Goal: Task Accomplishment & Management: Use online tool/utility

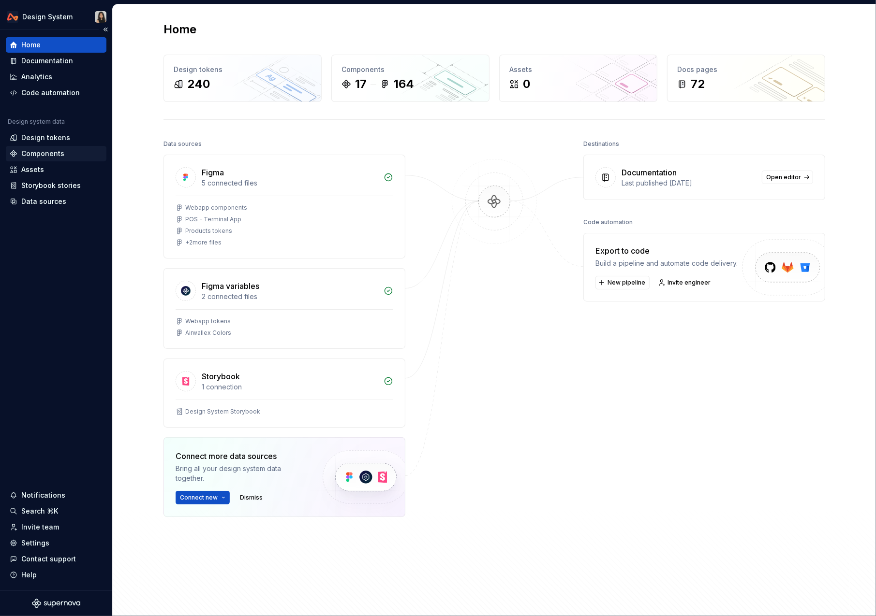
click at [53, 154] on div "Components" at bounding box center [42, 154] width 43 height 10
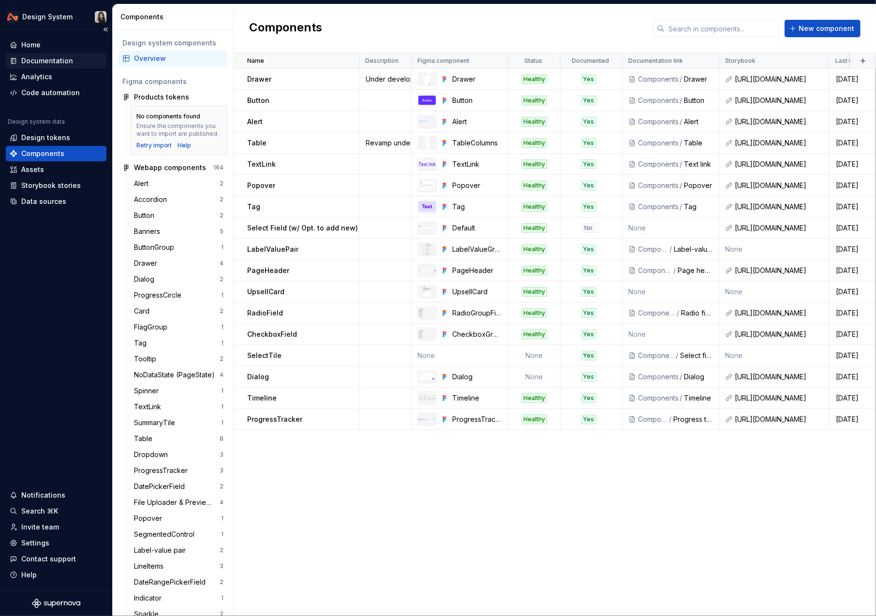
click at [52, 62] on div "Documentation" at bounding box center [47, 61] width 52 height 10
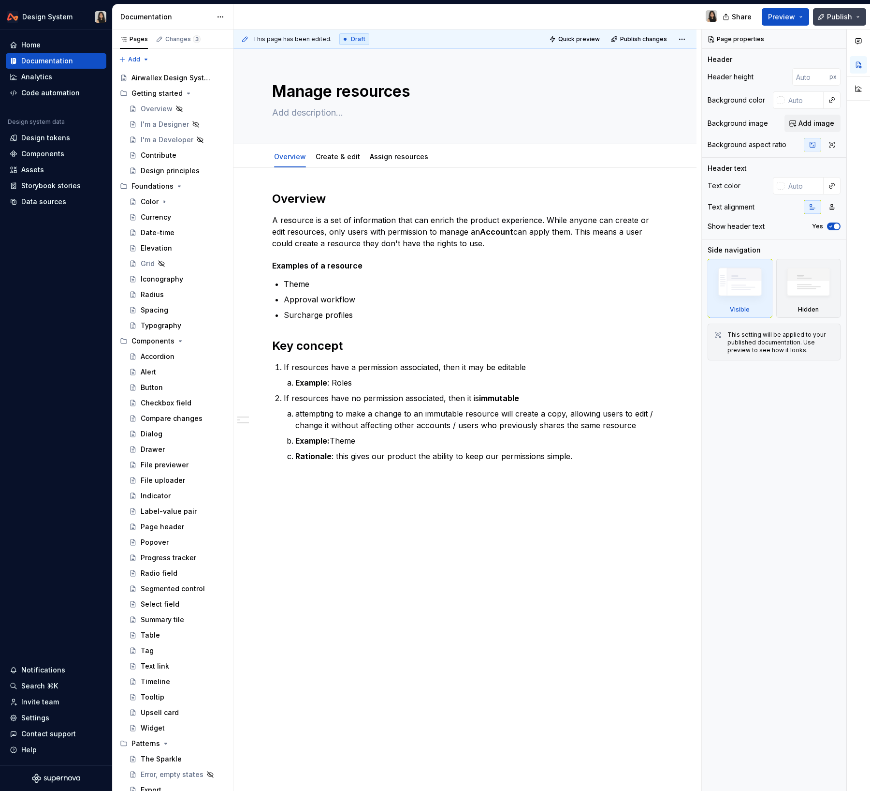
click at [858, 19] on button "Publish" at bounding box center [839, 16] width 53 height 17
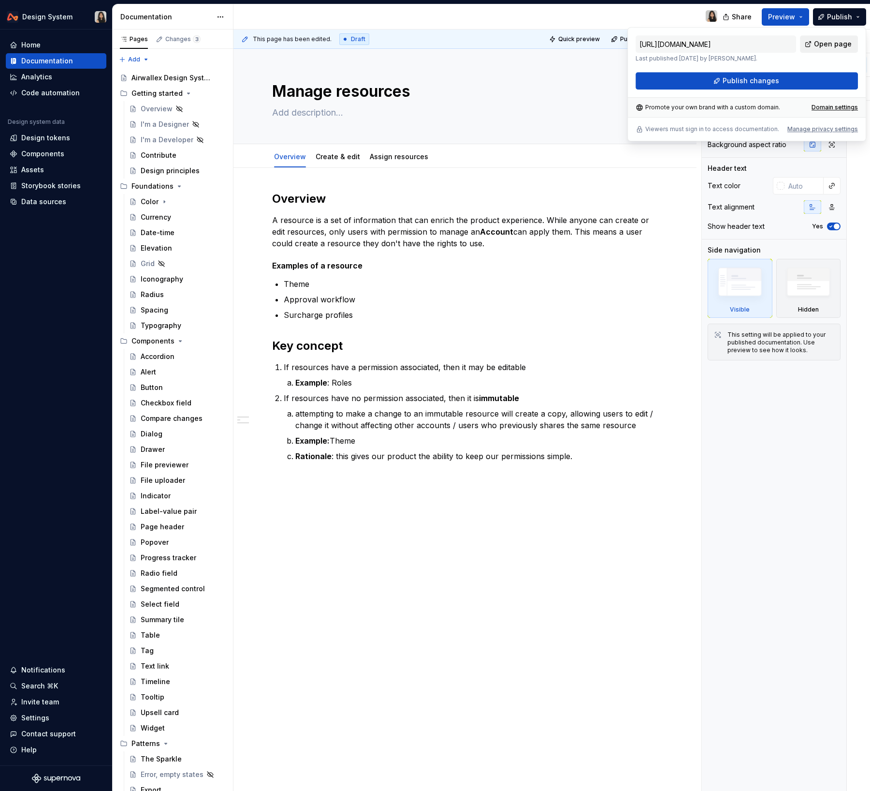
click at [828, 44] on span "Open page" at bounding box center [833, 44] width 38 height 10
type textarea "*"
